Goal: Find specific page/section: Find specific page/section

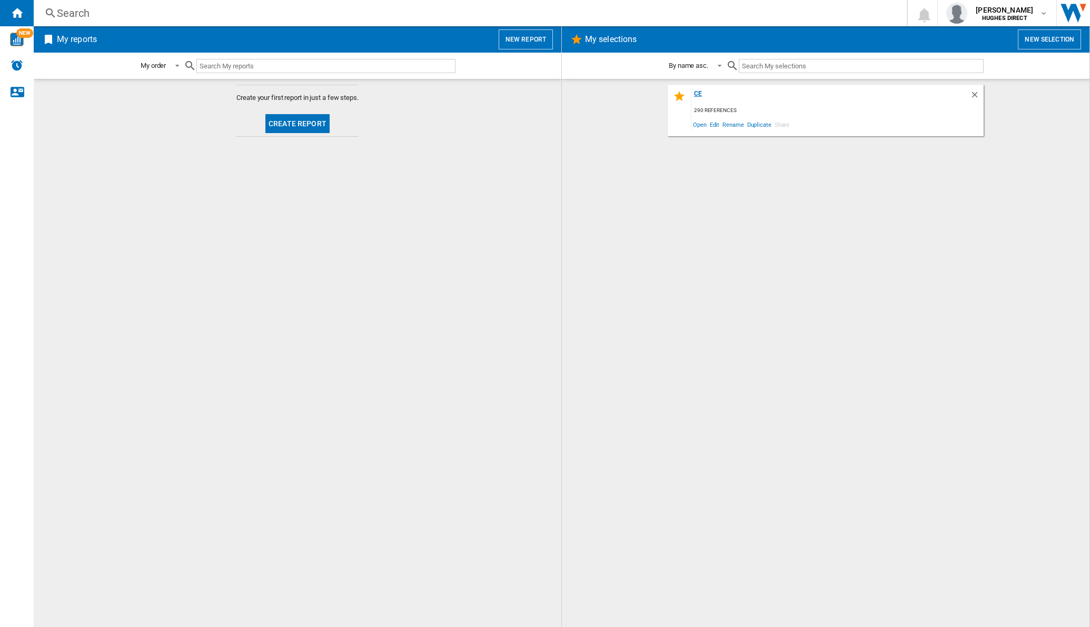
click at [693, 96] on div "ce" at bounding box center [830, 97] width 278 height 14
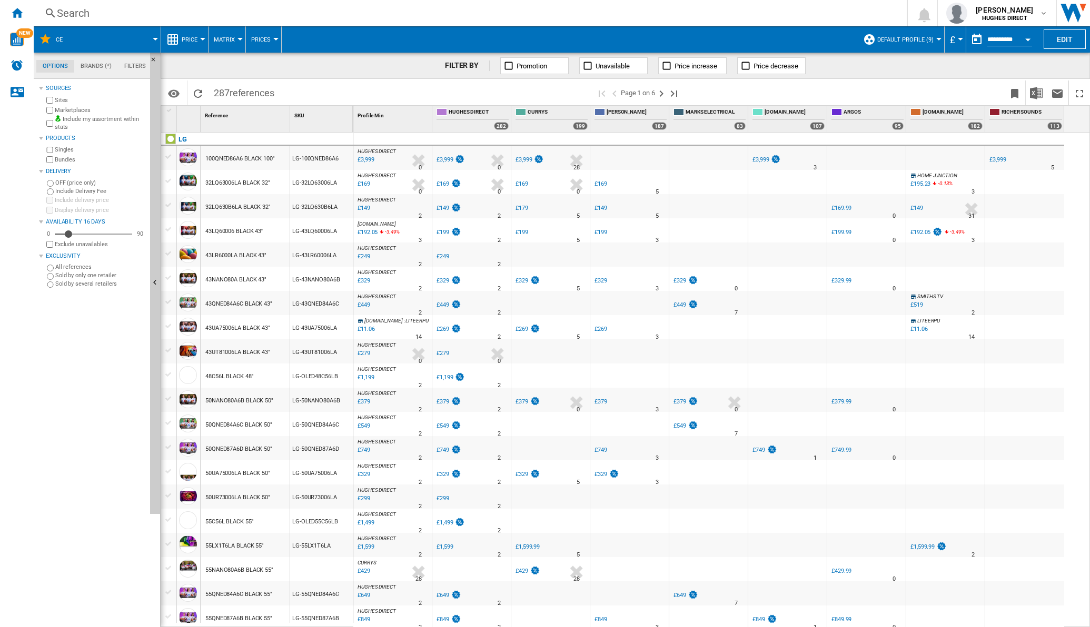
click at [234, 41] on button "Matrix" at bounding box center [227, 39] width 26 height 26
click at [229, 93] on span "Ranking" at bounding box center [230, 90] width 28 height 9
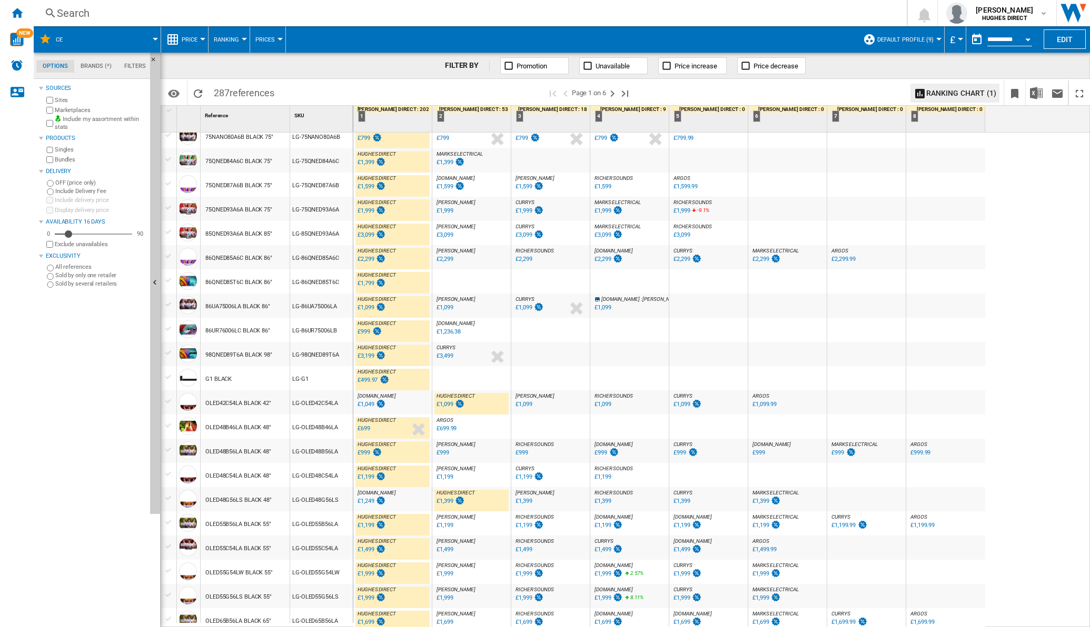
scroll to position [727, 0]
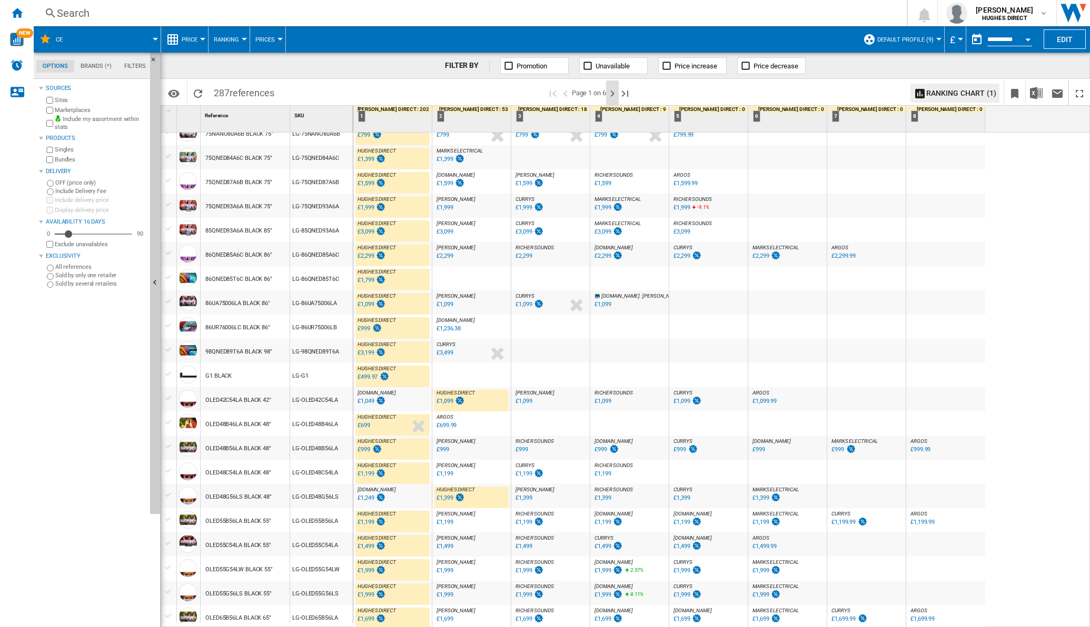
click at [617, 92] on ng-md-icon "Next page" at bounding box center [612, 93] width 13 height 13
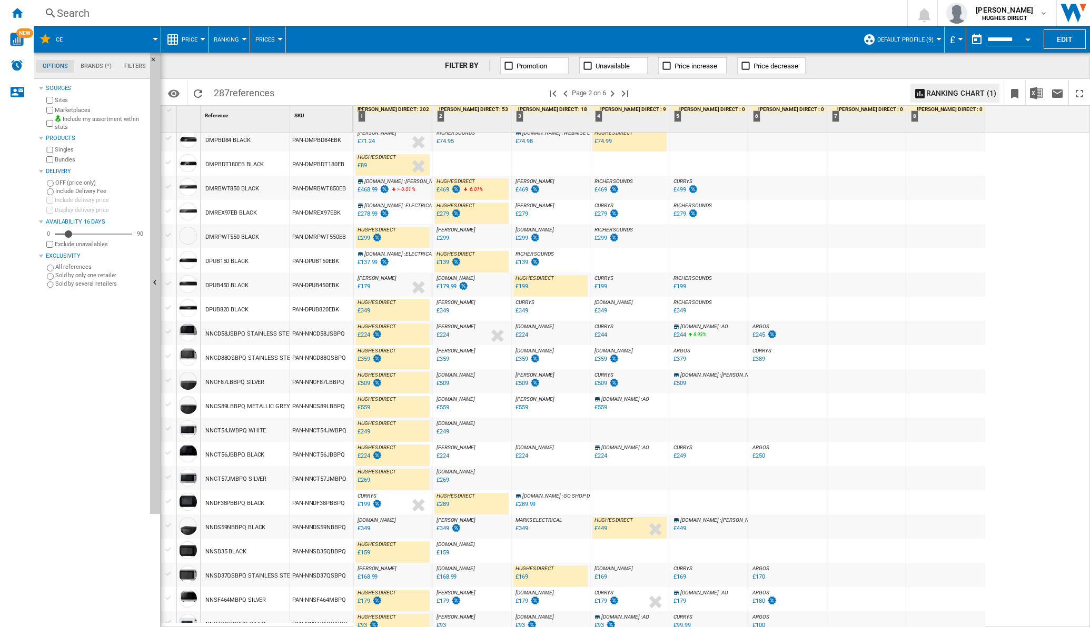
scroll to position [740, 0]
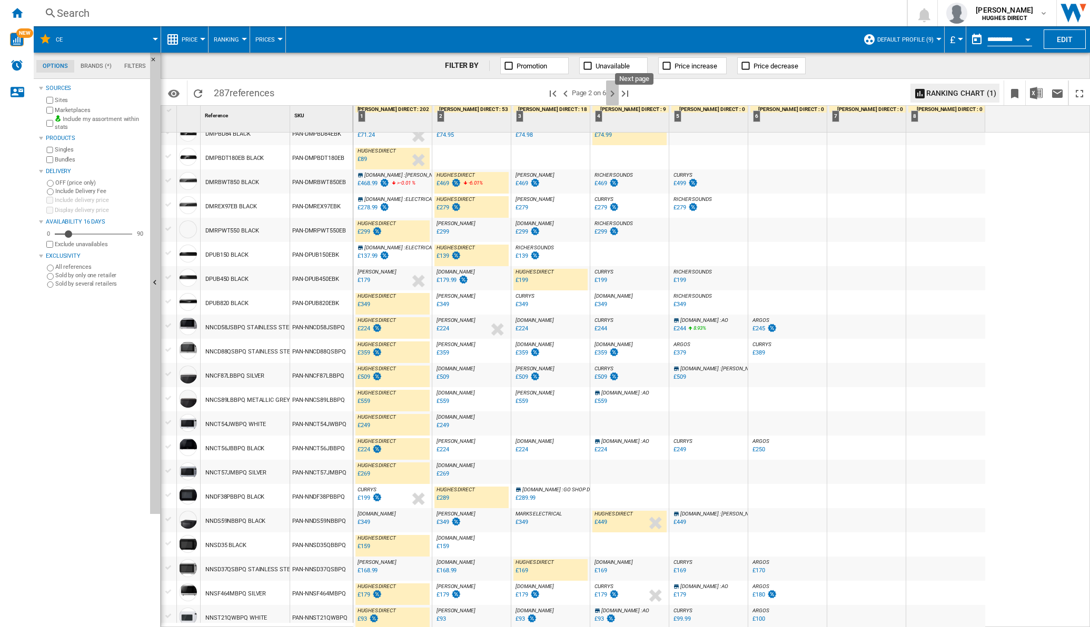
click at [616, 96] on ng-md-icon "Next page" at bounding box center [612, 93] width 13 height 13
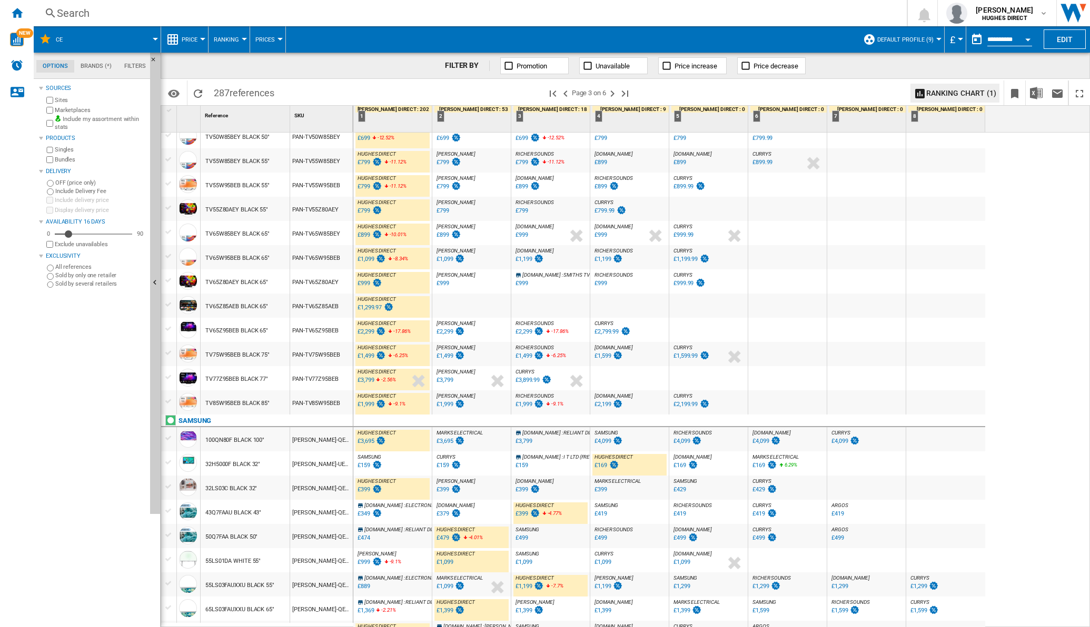
scroll to position [740, 0]
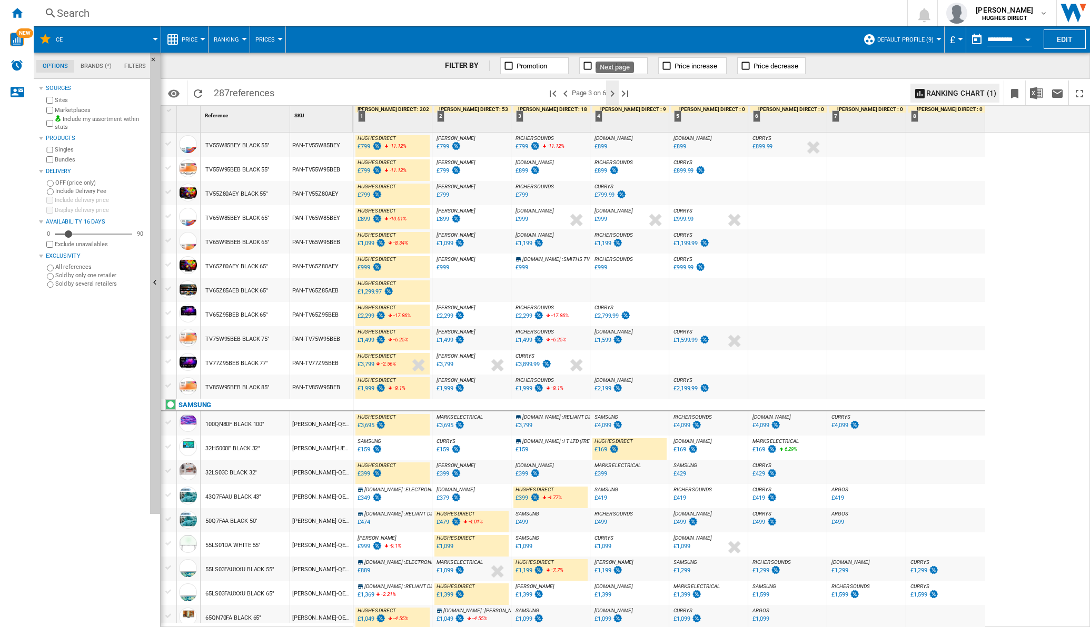
click at [617, 93] on ng-md-icon "Next page" at bounding box center [612, 93] width 13 height 13
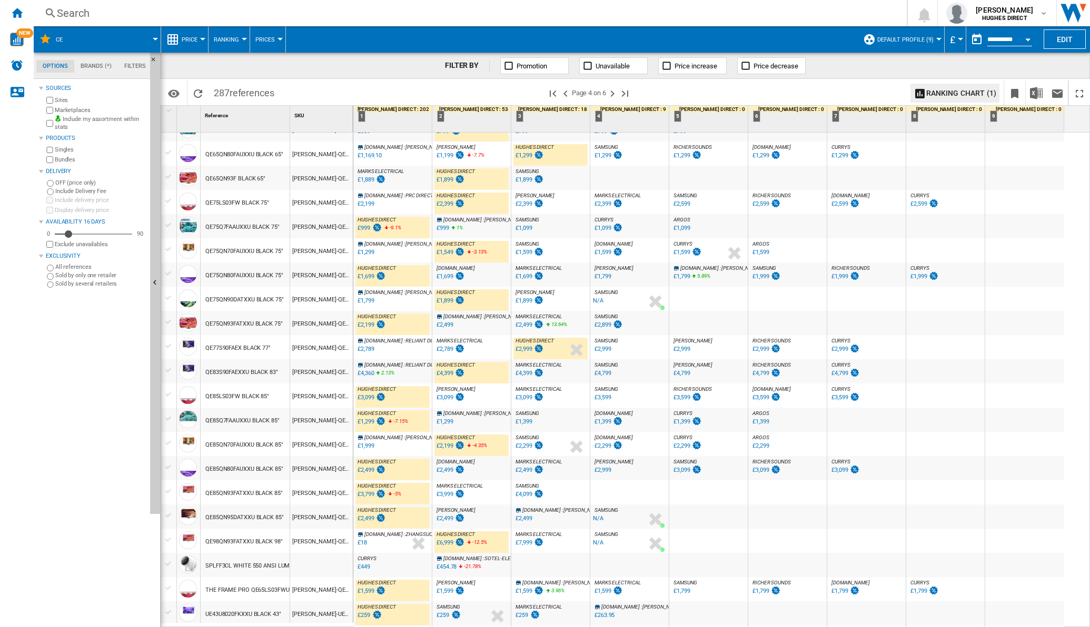
scroll to position [727, 0]
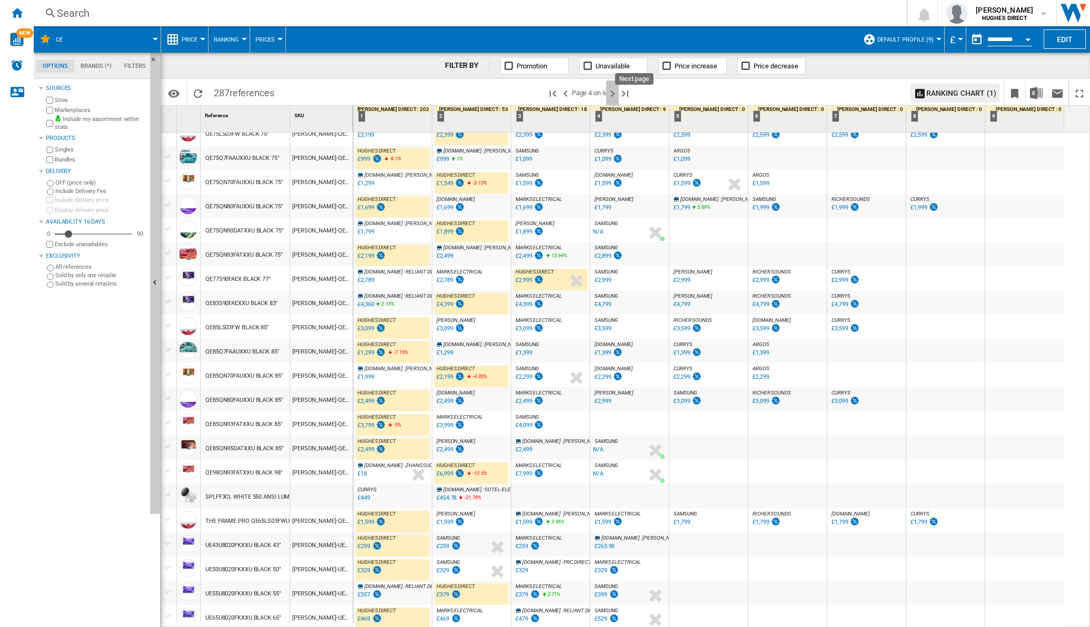
click at [615, 93] on ng-md-icon "Next page" at bounding box center [612, 93] width 13 height 13
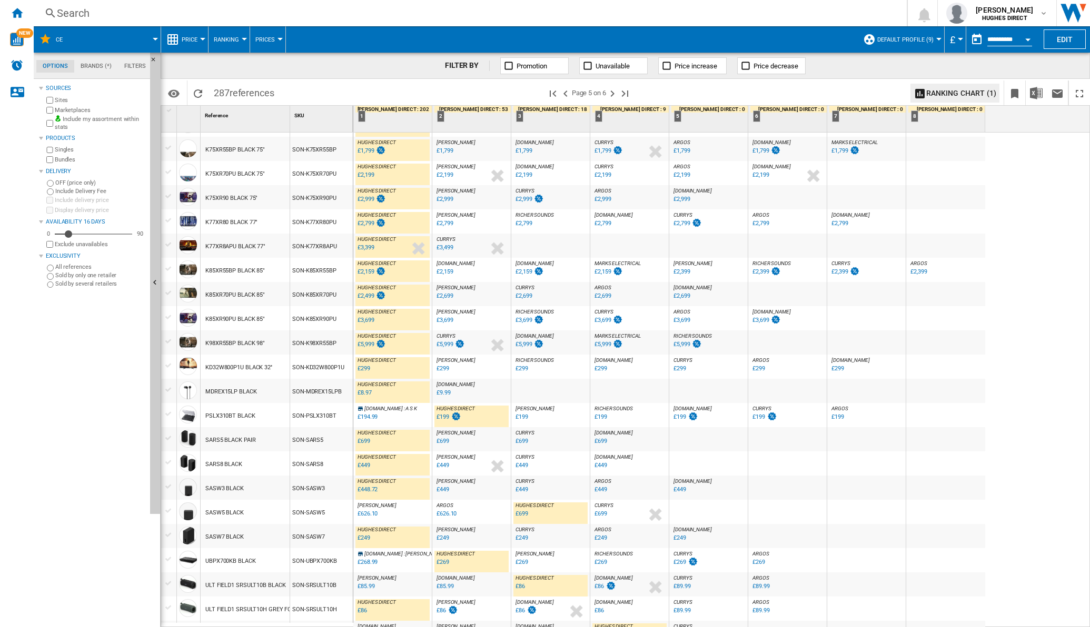
scroll to position [740, 0]
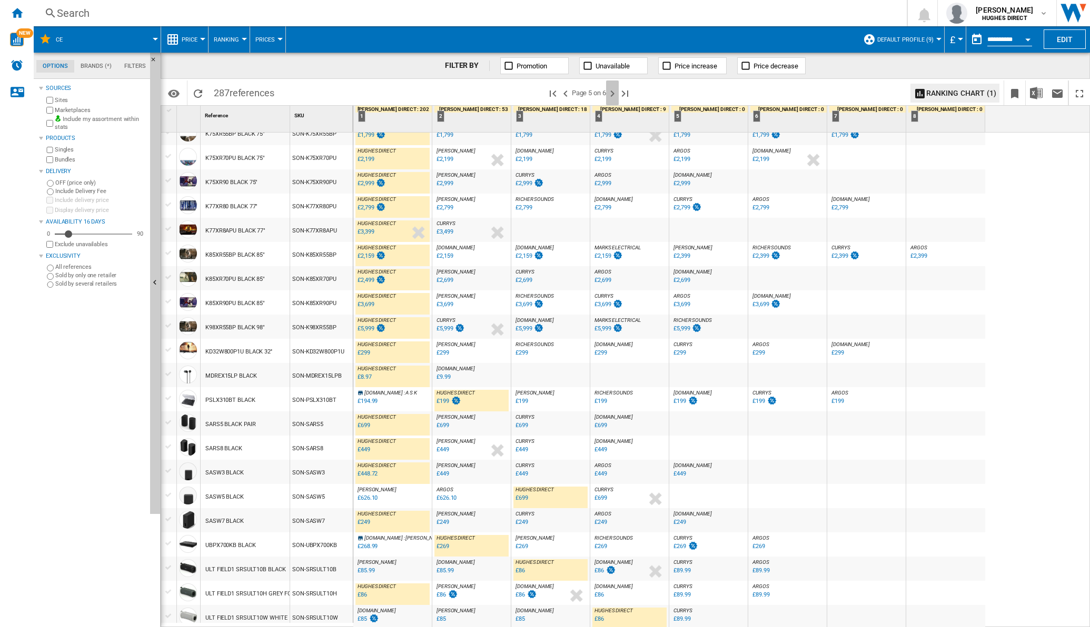
click at [610, 91] on ng-md-icon "Next page" at bounding box center [612, 93] width 13 height 13
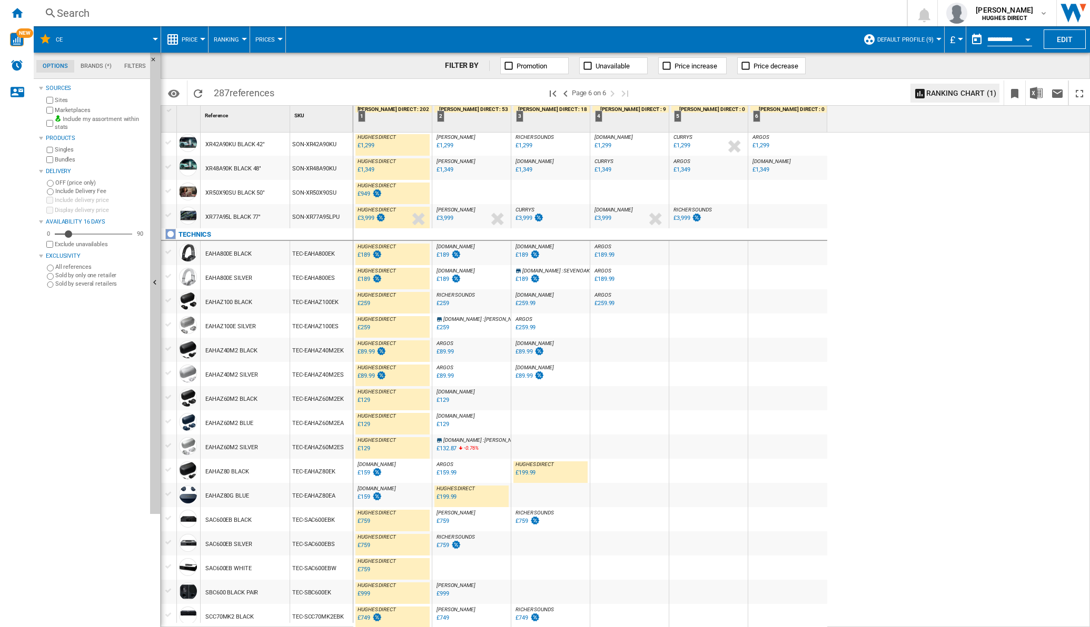
scroll to position [425, 0]
